Goal: Task Accomplishment & Management: Use online tool/utility

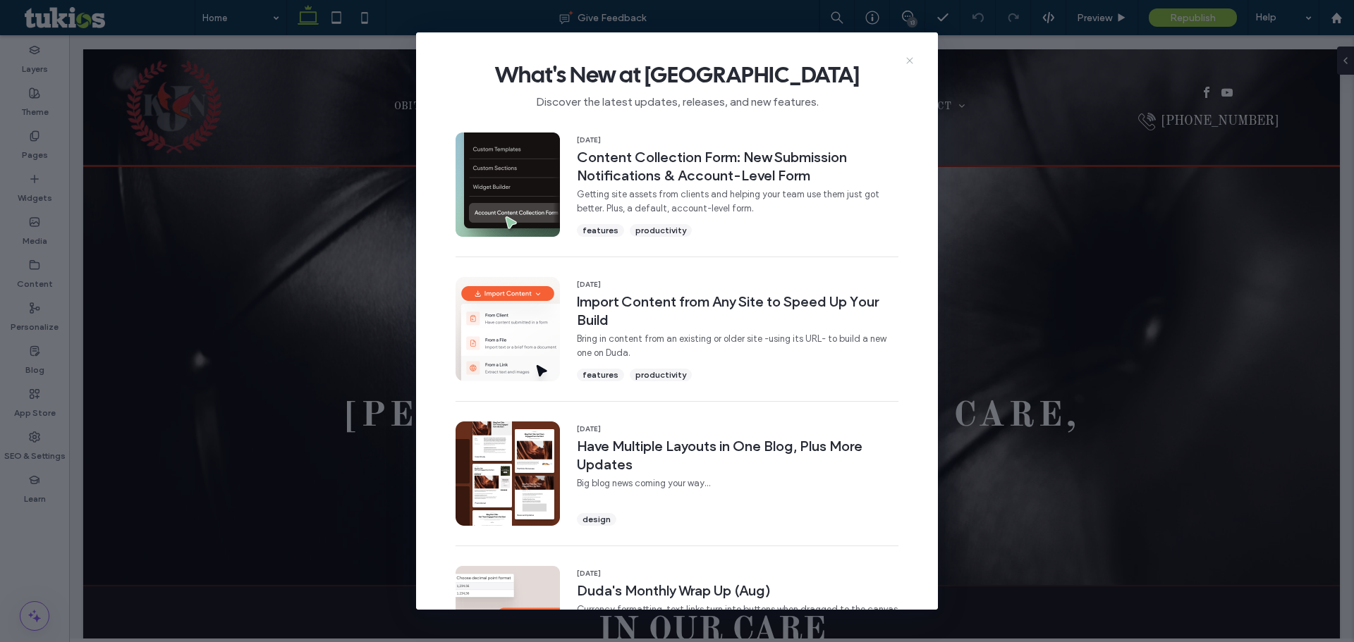
click at [913, 65] on icon at bounding box center [909, 60] width 11 height 11
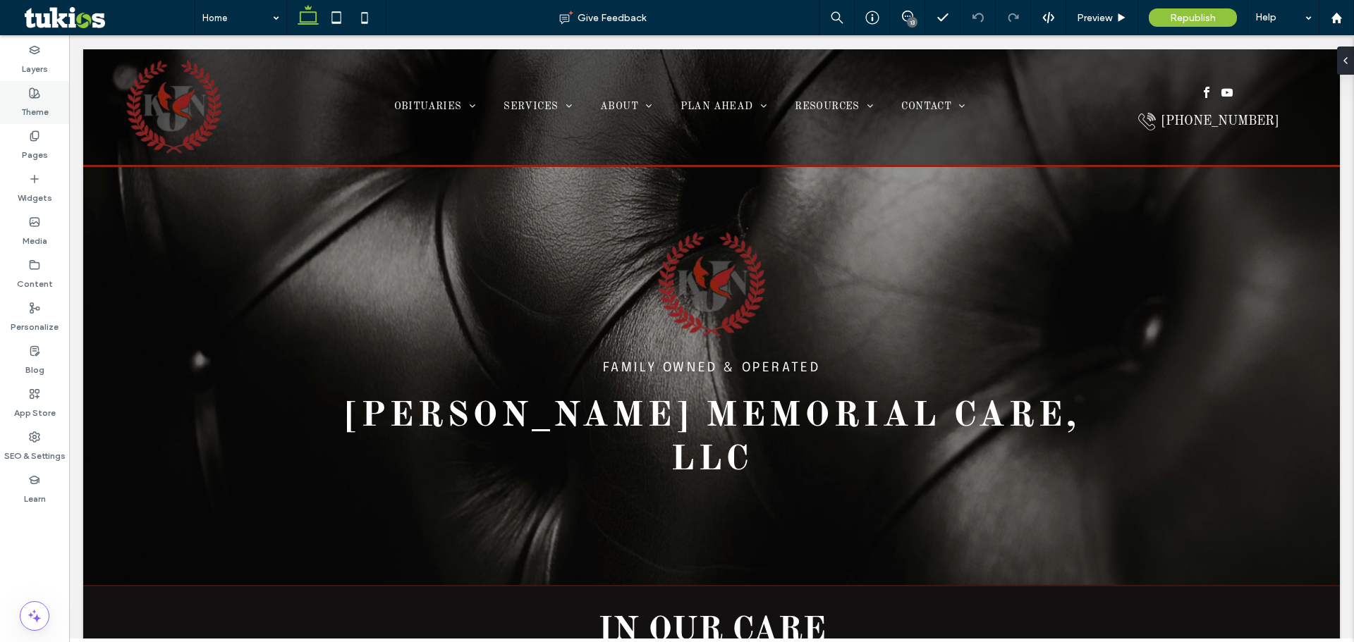
click at [32, 94] on icon at bounding box center [34, 92] width 11 height 11
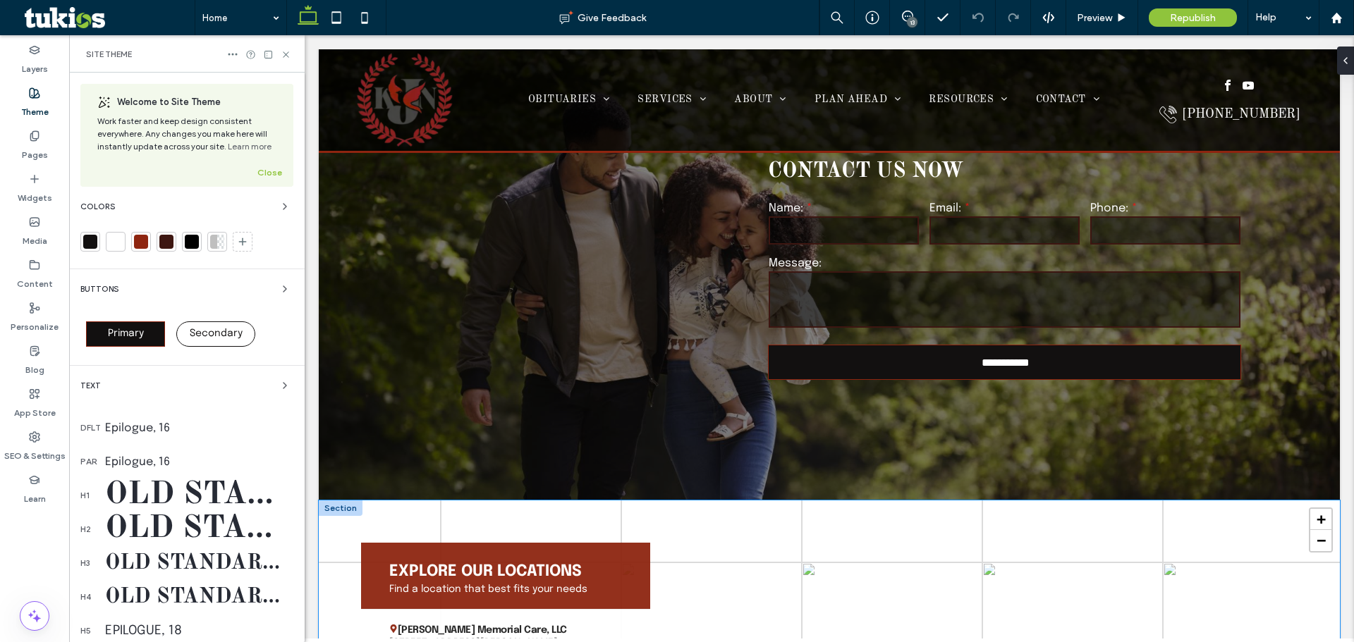
scroll to position [3078, 0]
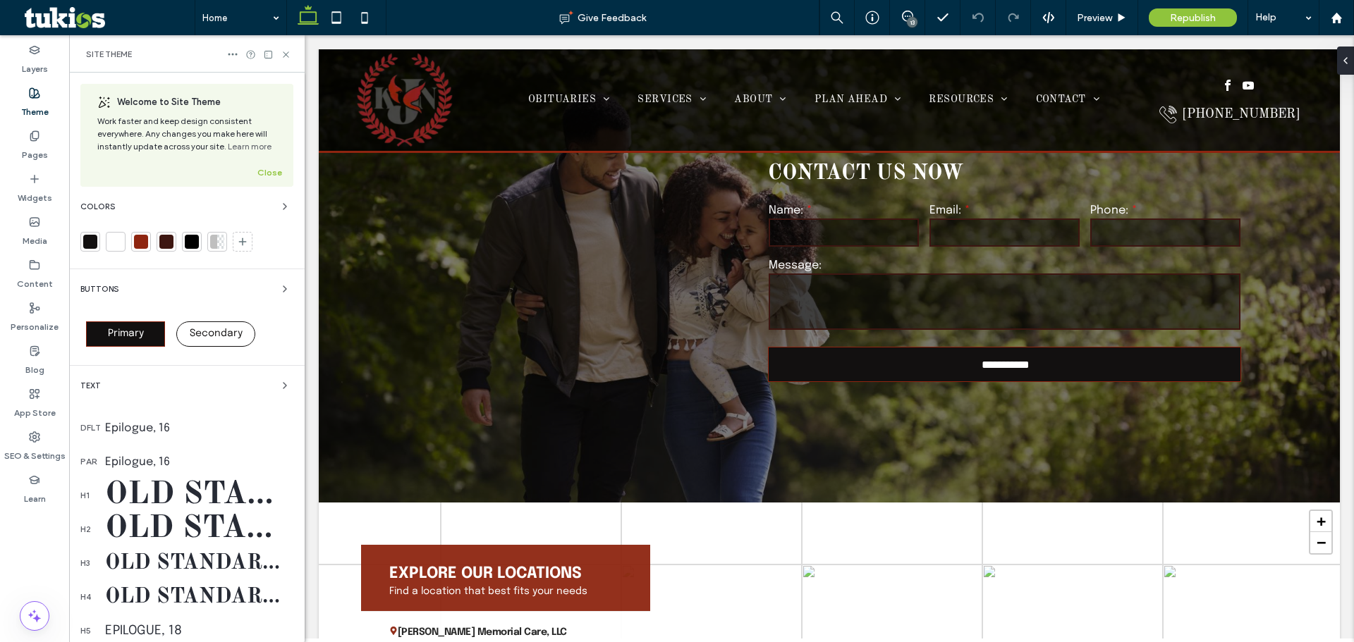
click at [140, 240] on div at bounding box center [141, 242] width 14 height 14
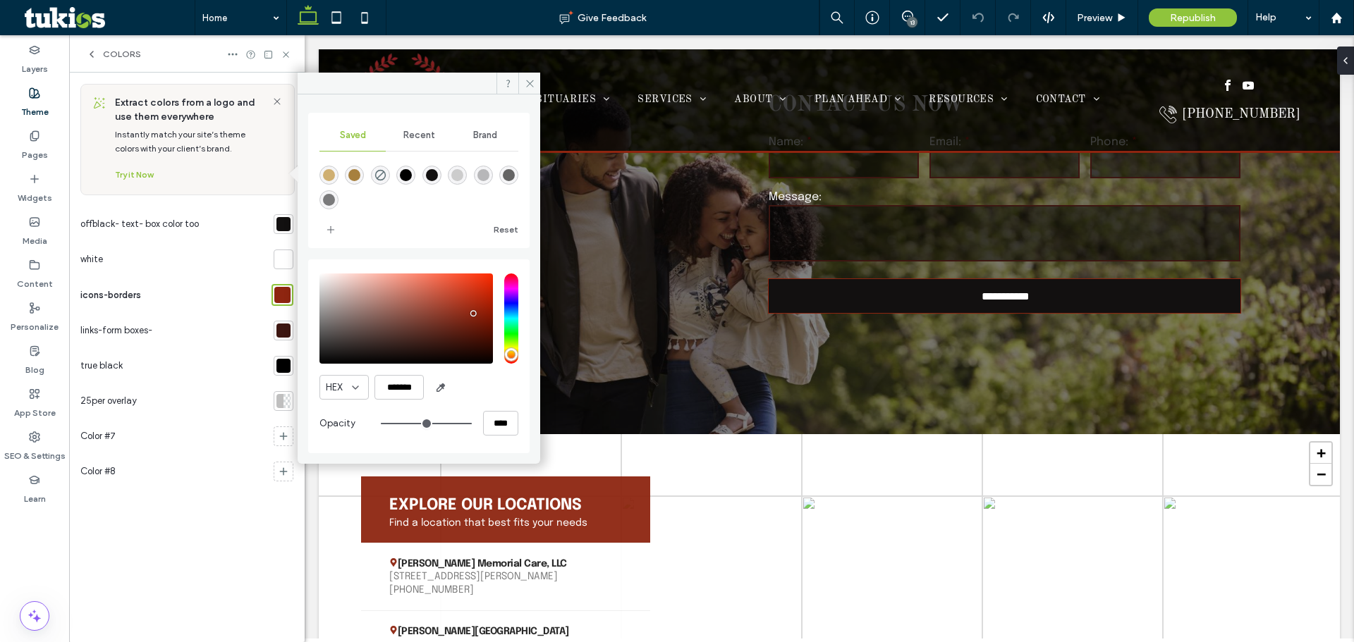
scroll to position [3149, 0]
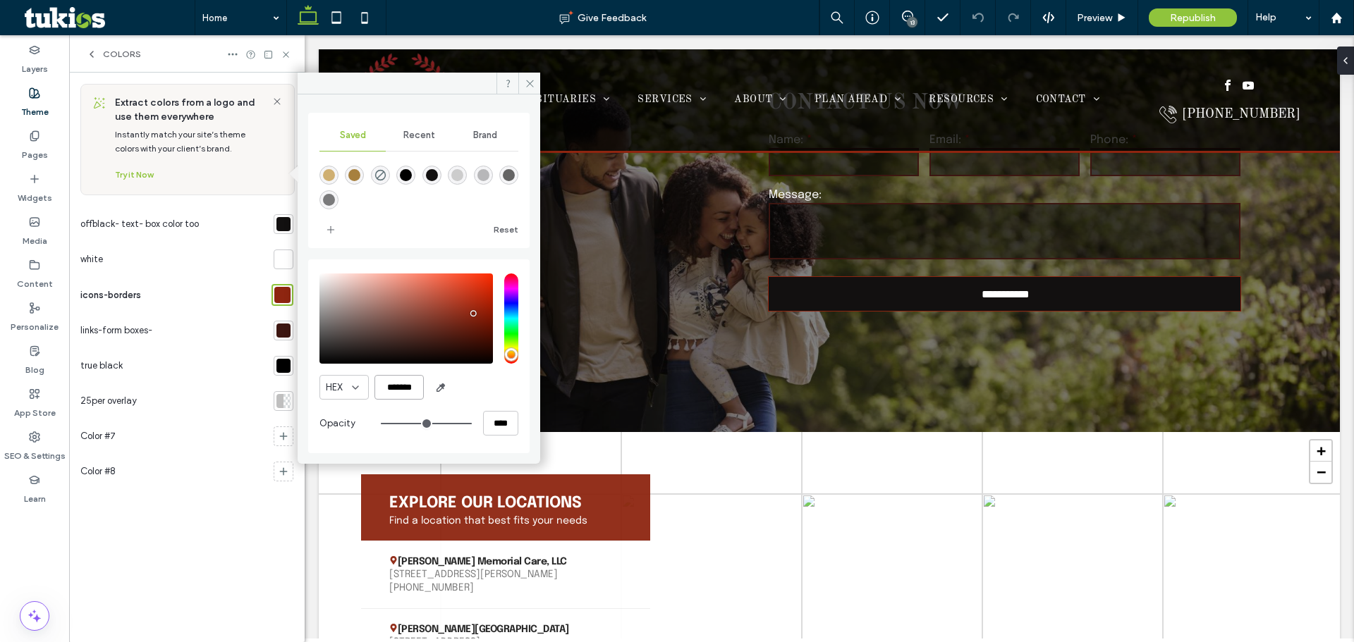
drag, startPoint x: 418, startPoint y: 389, endPoint x: 358, endPoint y: 388, distance: 60.0
click at [358, 388] on div "HEX *******" at bounding box center [418, 387] width 199 height 25
click at [25, 404] on label "App Store" at bounding box center [35, 410] width 42 height 20
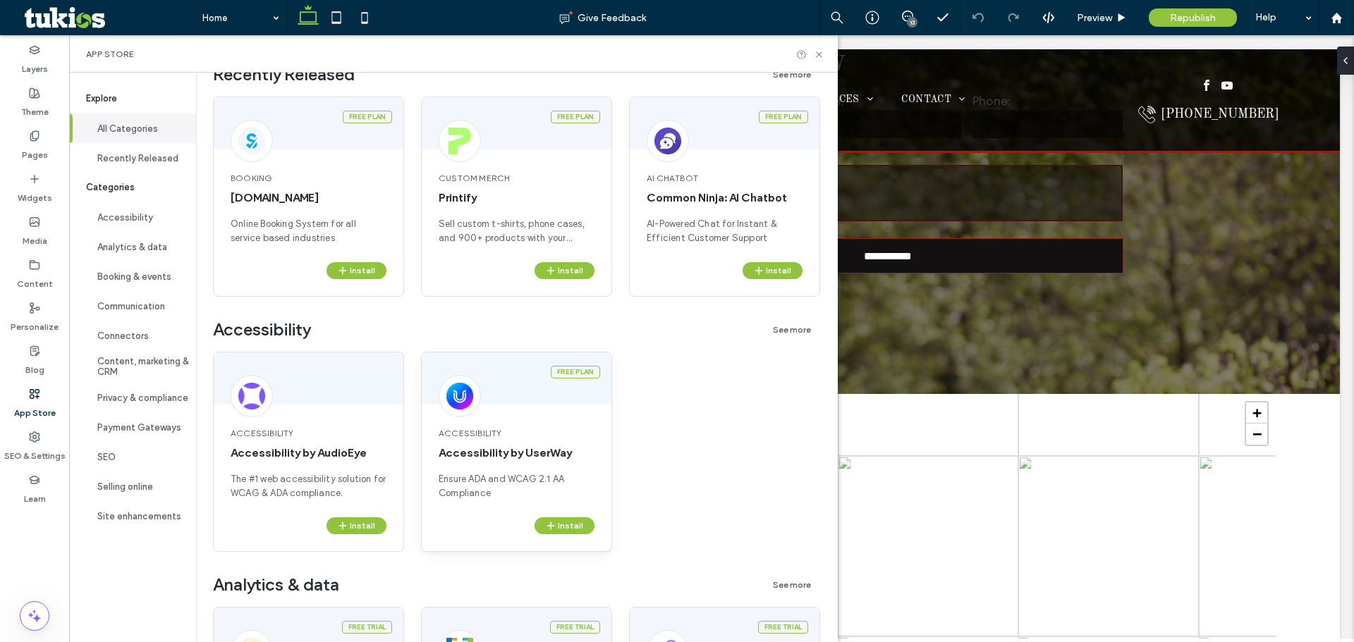
scroll to position [141, 0]
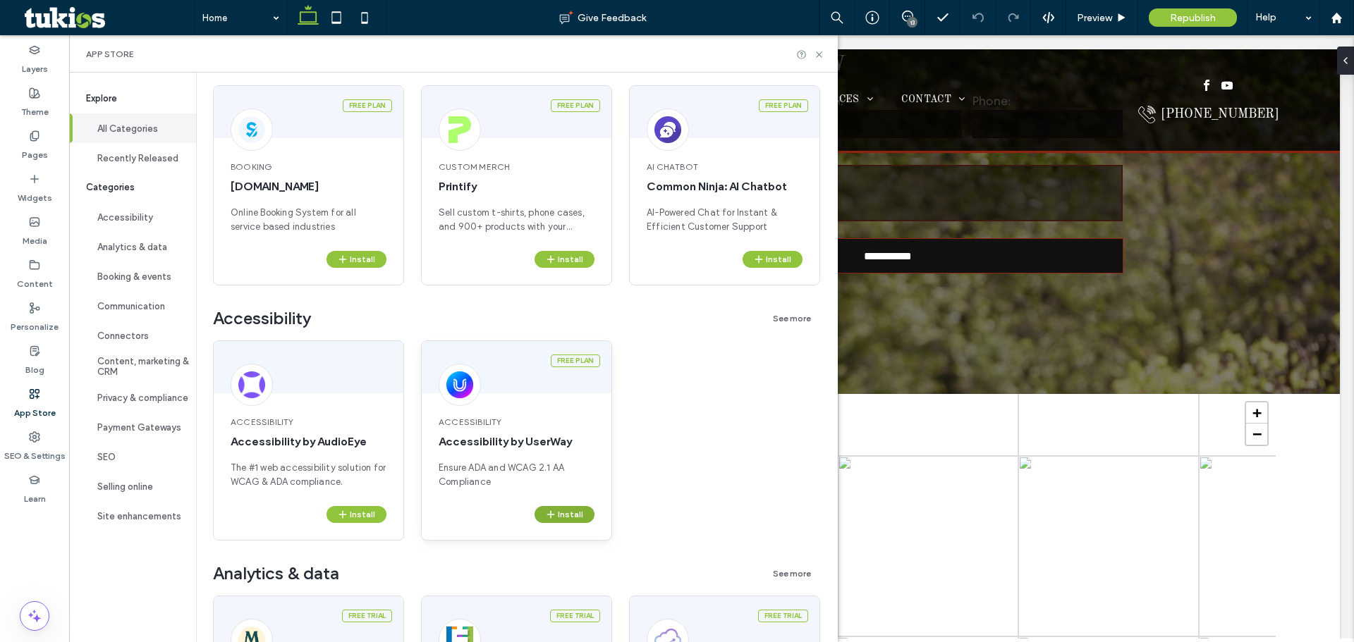
click at [568, 512] on button "Install" at bounding box center [565, 514] width 60 height 17
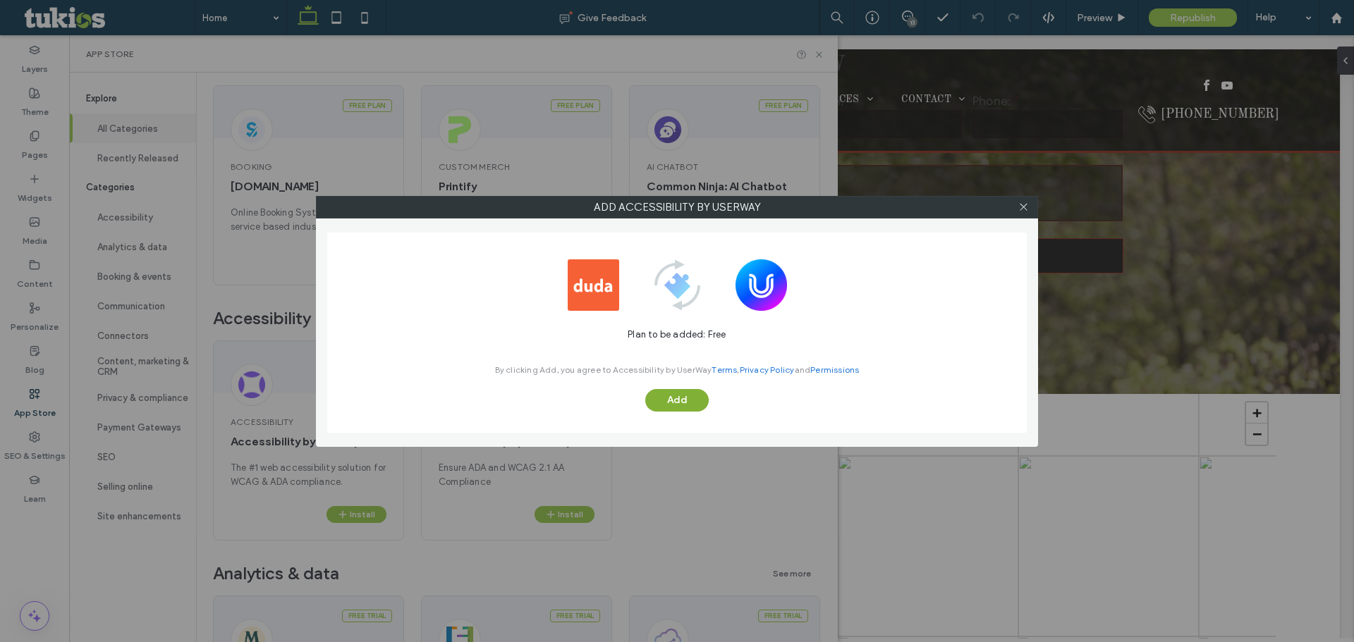
click at [696, 403] on button "Add" at bounding box center [676, 400] width 63 height 23
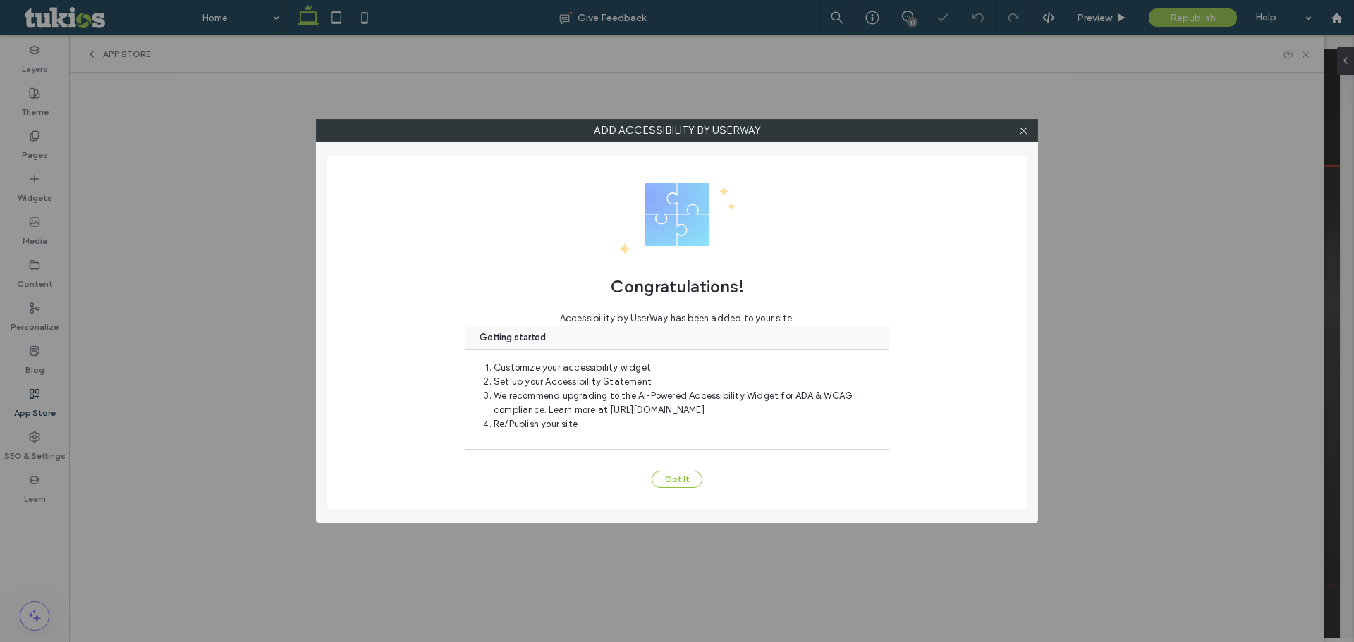
scroll to position [0, 0]
click at [675, 480] on button "Got It" at bounding box center [677, 479] width 51 height 17
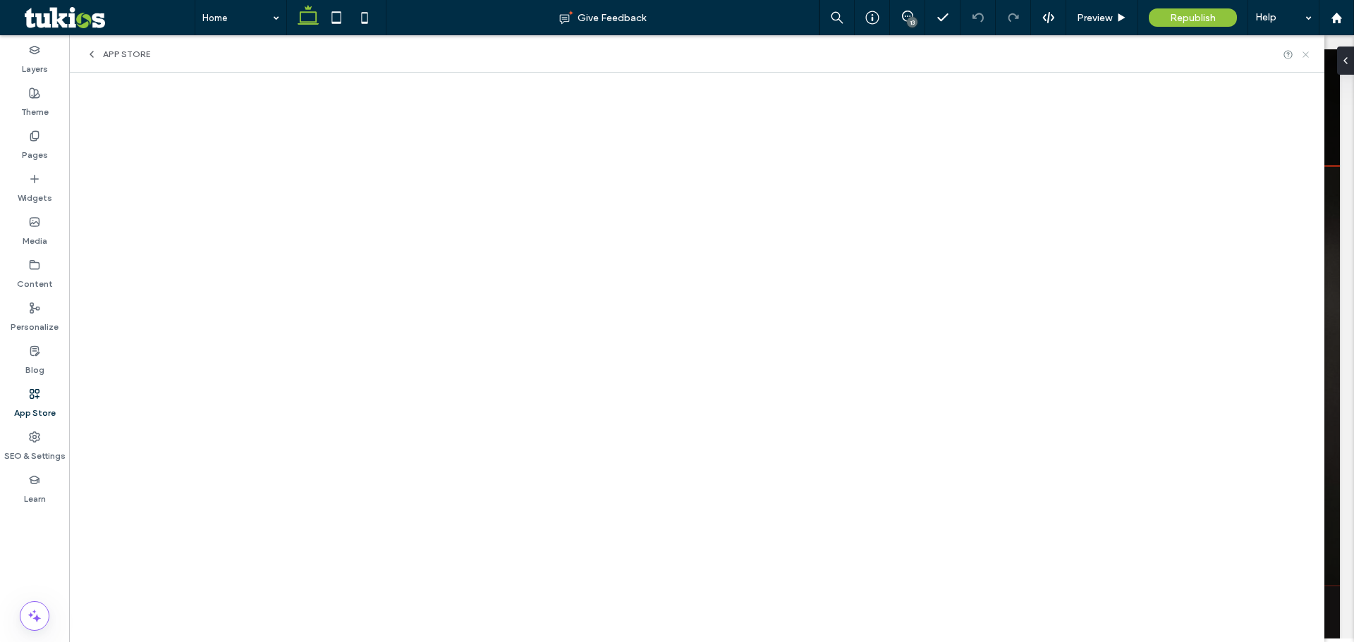
click at [1307, 54] on use at bounding box center [1305, 54] width 6 height 6
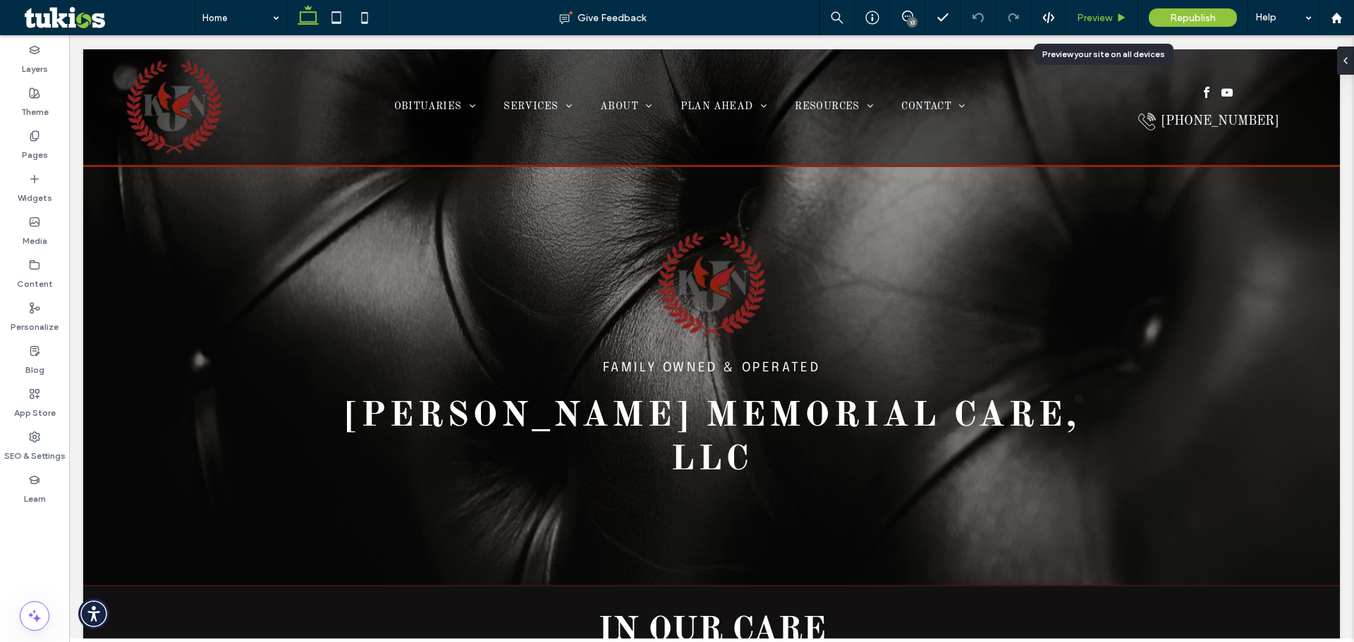
click at [1103, 15] on span "Preview" at bounding box center [1094, 18] width 35 height 12
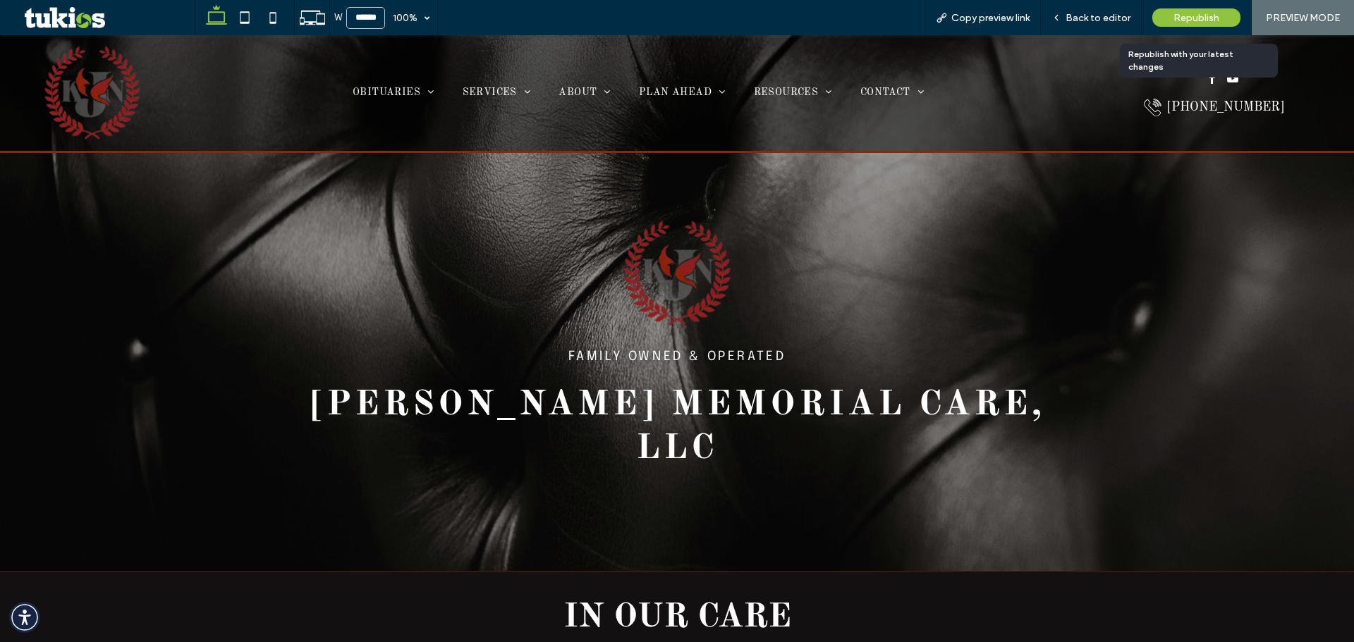
click at [1204, 25] on div "Republish" at bounding box center [1196, 17] width 88 height 18
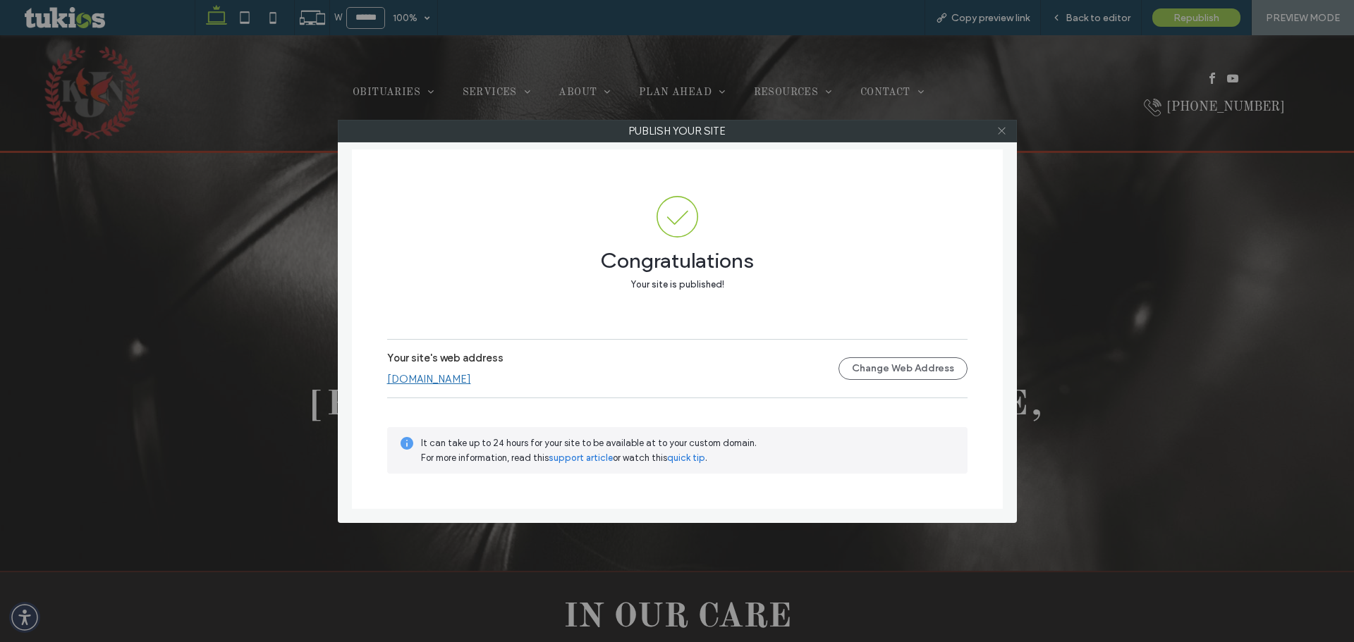
click at [1003, 133] on icon at bounding box center [1001, 131] width 11 height 11
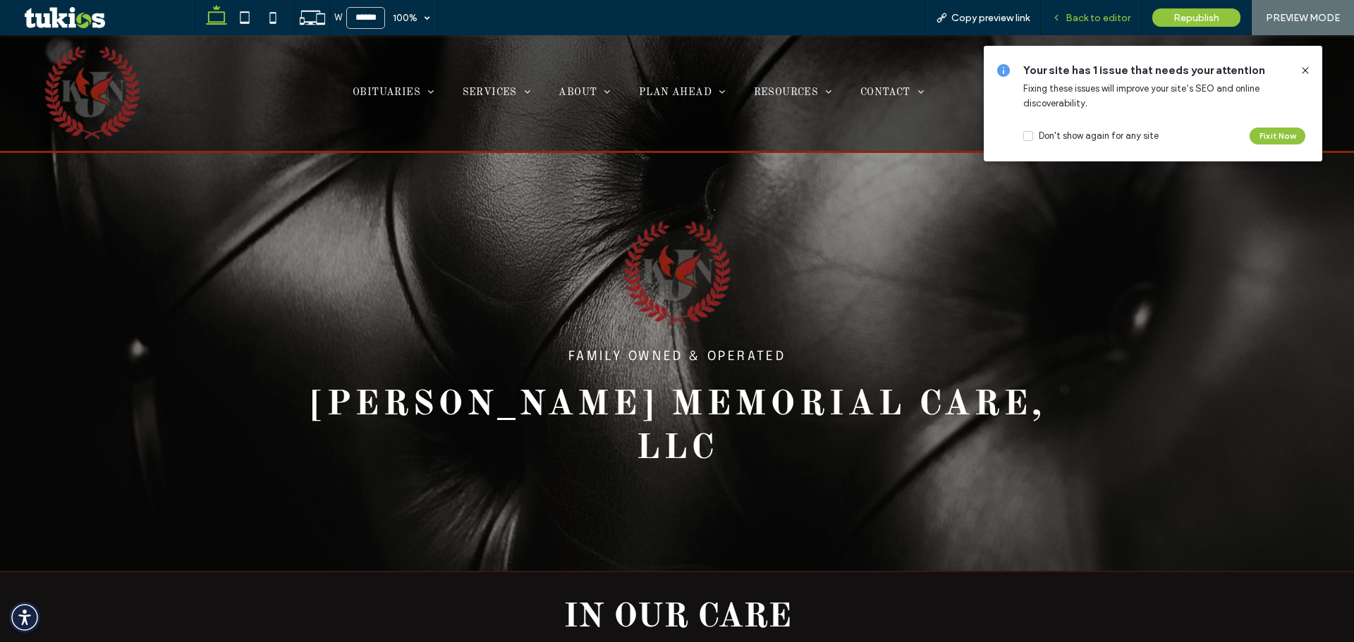
click at [1084, 25] on div "Back to editor" at bounding box center [1091, 17] width 101 height 35
click at [1090, 17] on span "Back to editor" at bounding box center [1098, 18] width 65 height 12
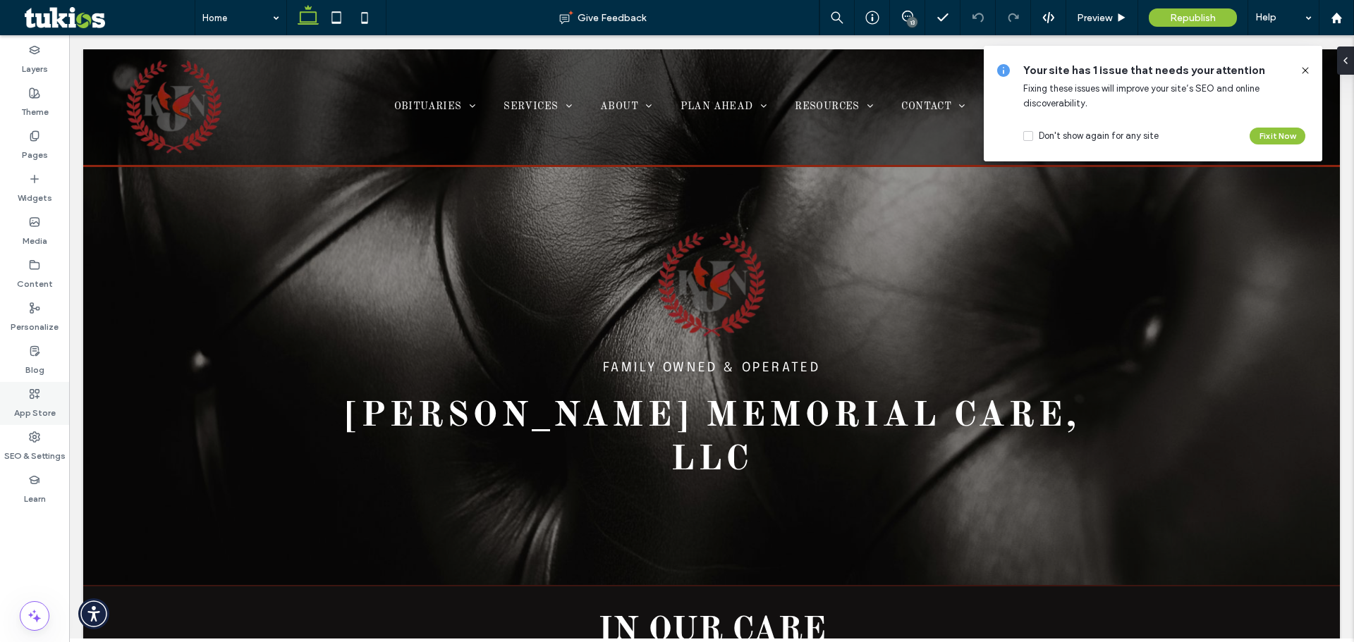
click at [38, 407] on label "App Store" at bounding box center [35, 410] width 42 height 20
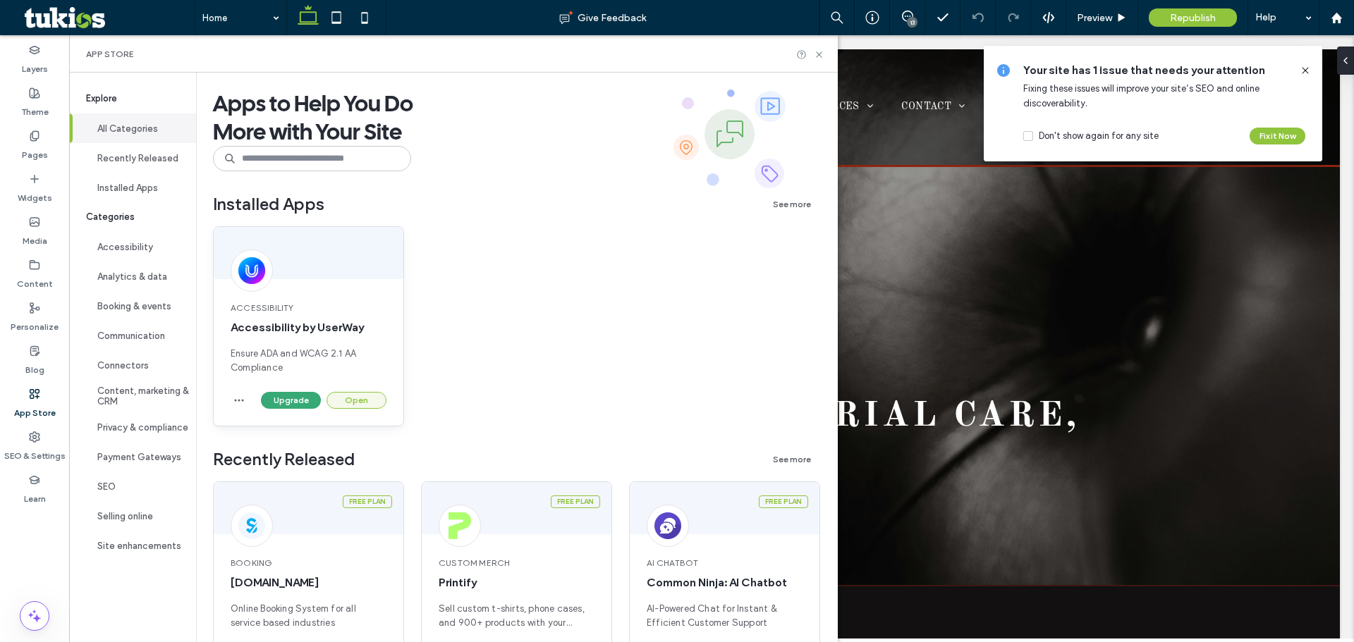
click at [358, 403] on button "Open" at bounding box center [357, 400] width 60 height 17
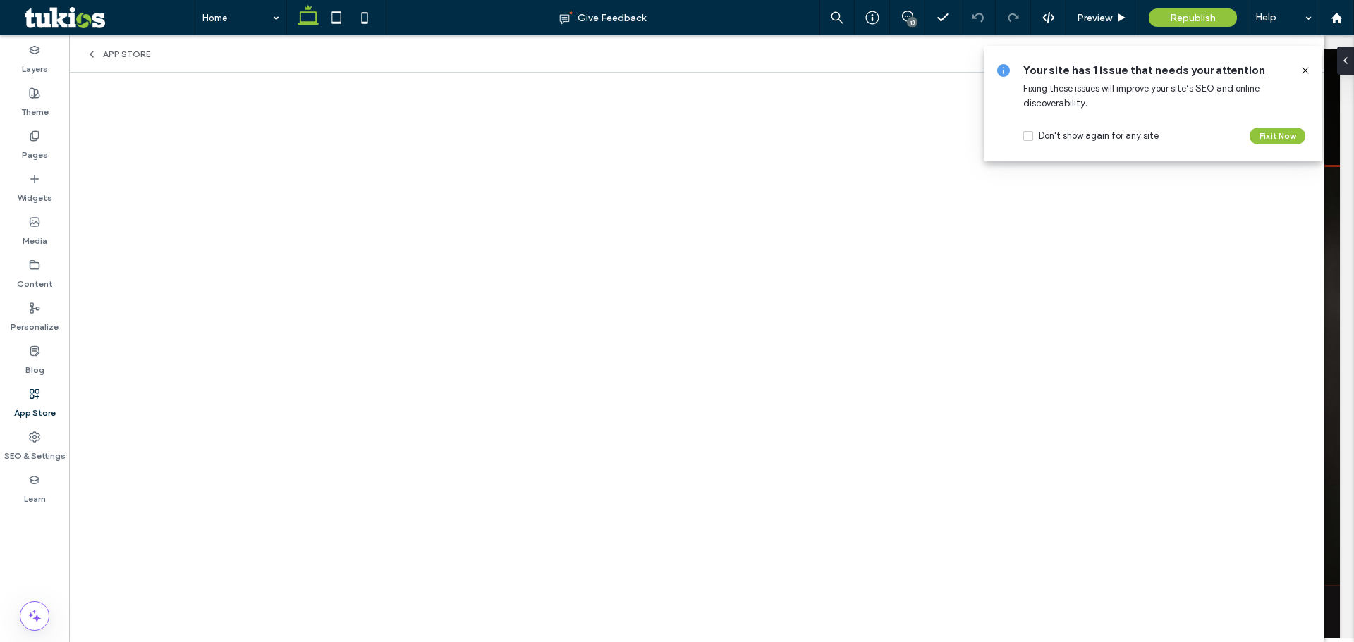
click at [1305, 71] on use at bounding box center [1305, 70] width 6 height 6
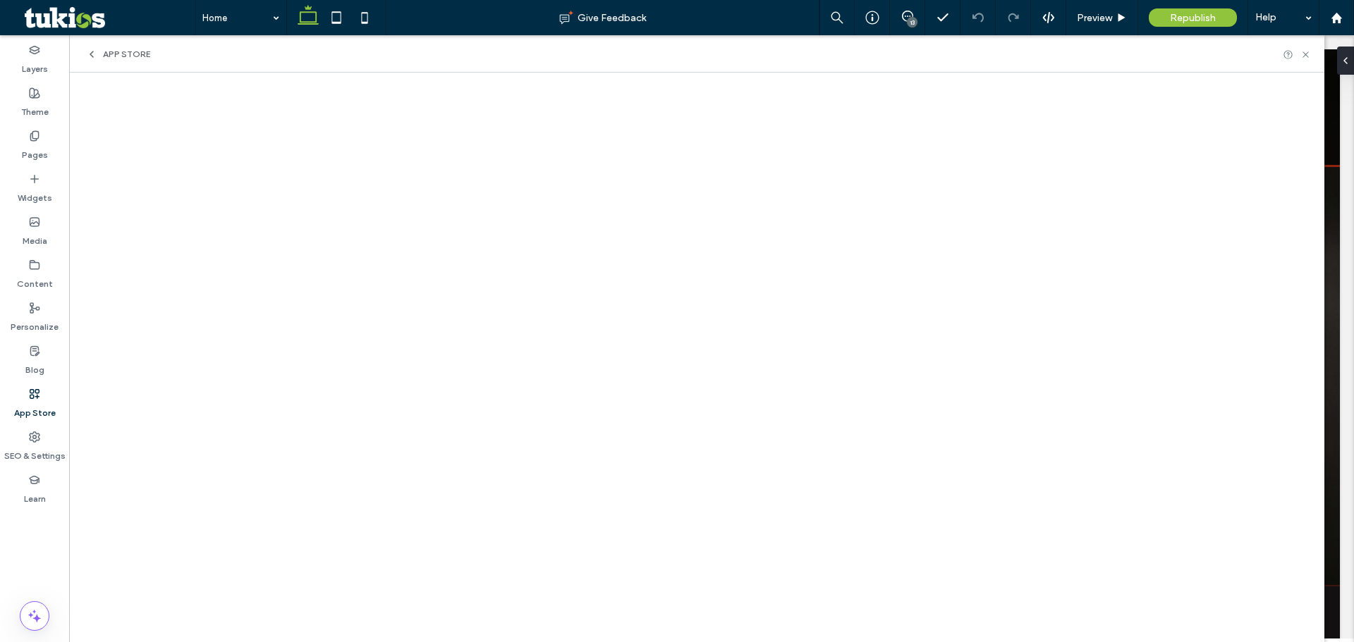
click at [1307, 48] on div "App Store" at bounding box center [696, 53] width 1255 height 37
click at [1304, 56] on use at bounding box center [1305, 54] width 6 height 6
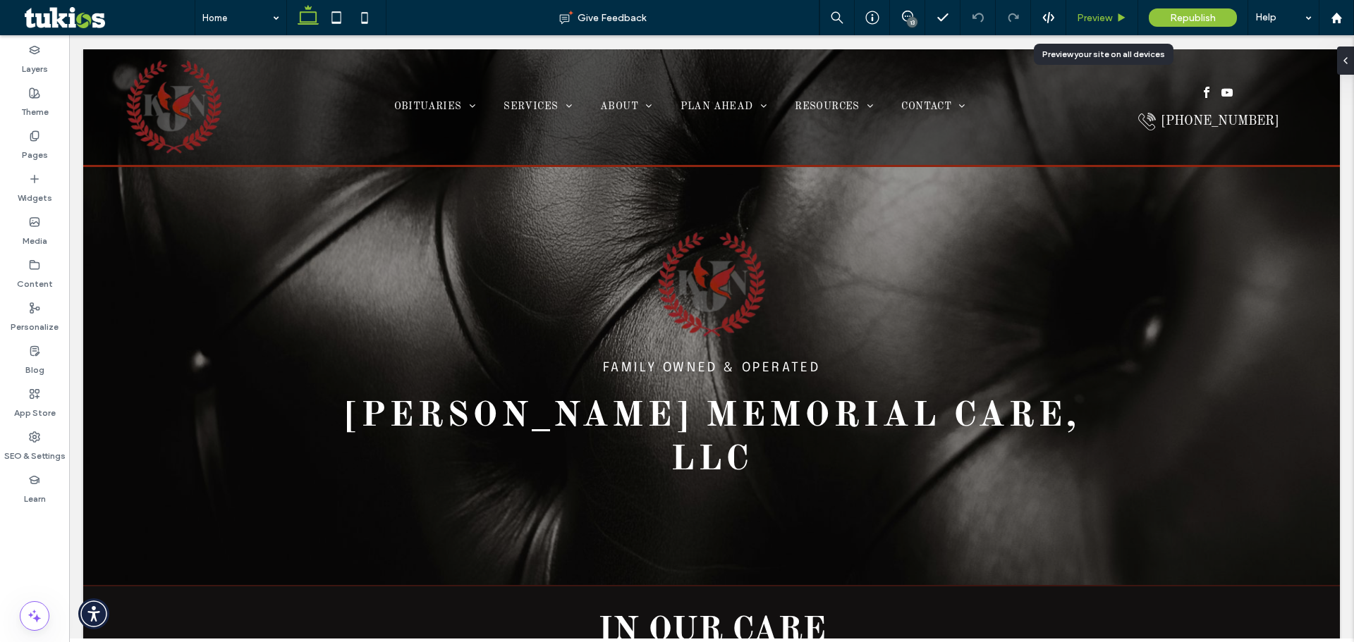
click at [1106, 20] on span "Preview" at bounding box center [1094, 18] width 35 height 12
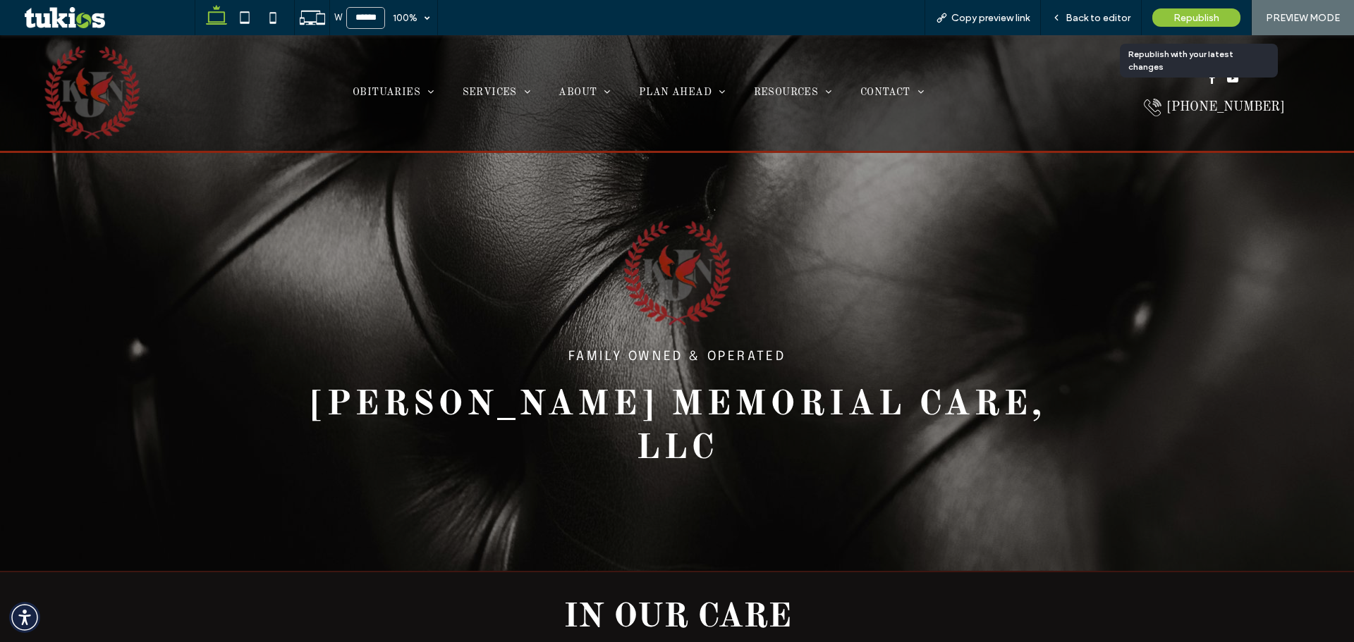
click at [1191, 8] on div "Republish" at bounding box center [1196, 17] width 88 height 18
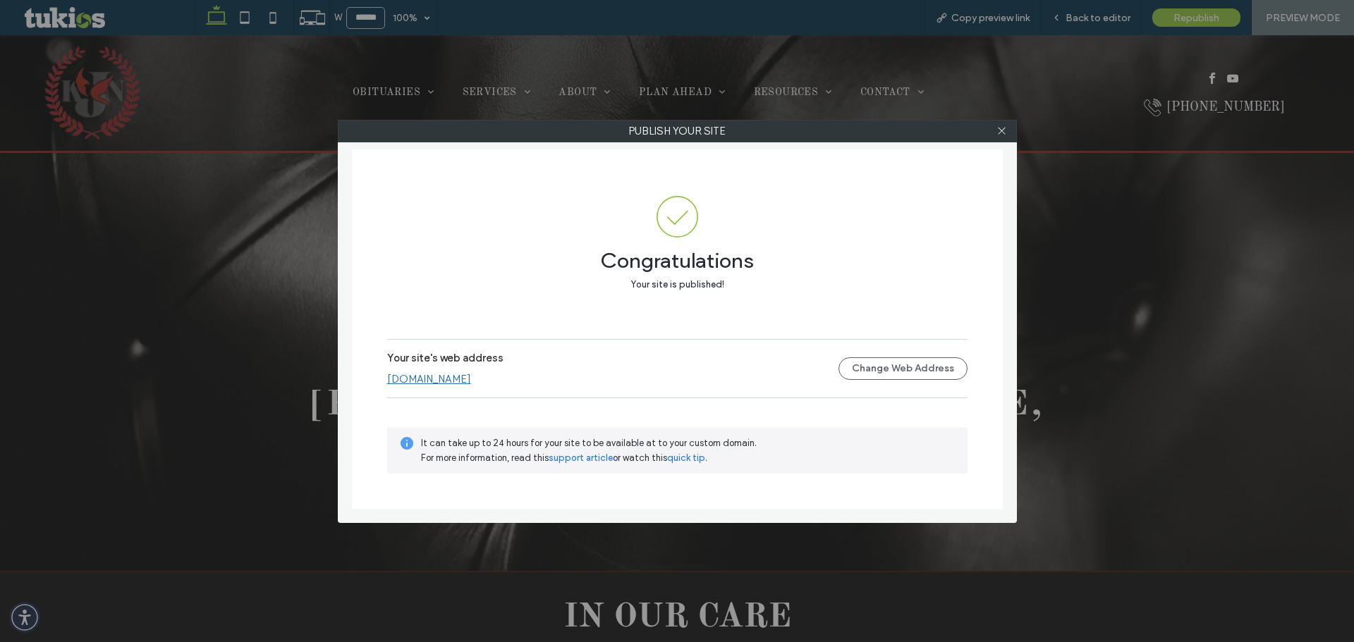
click at [457, 381] on link "[DOMAIN_NAME]" at bounding box center [429, 379] width 84 height 13
